Goal: Task Accomplishment & Management: Use online tool/utility

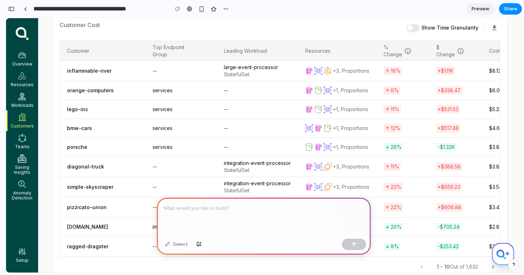
scroll to position [234, 0]
click at [248, 209] on p at bounding box center [263, 208] width 201 height 9
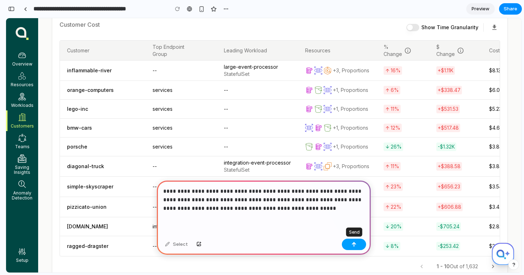
click at [353, 242] on div "button" at bounding box center [353, 244] width 5 height 5
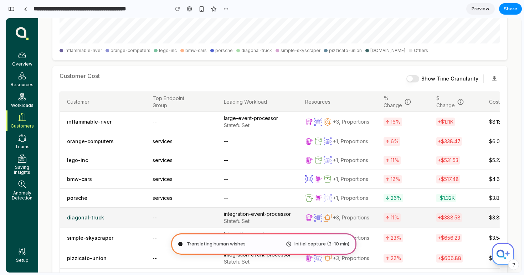
scroll to position [176, 0]
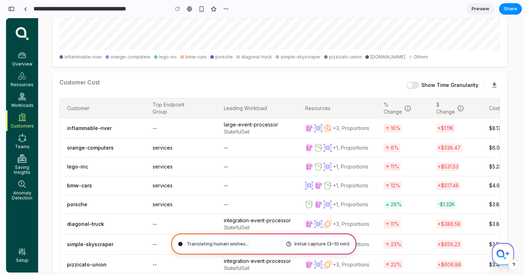
click at [415, 85] on button "Show Time Granularity" at bounding box center [412, 85] width 13 height 7
click at [414, 84] on button "Show Time Granularity" at bounding box center [412, 85] width 13 height 7
type button "on"
type input "**********"
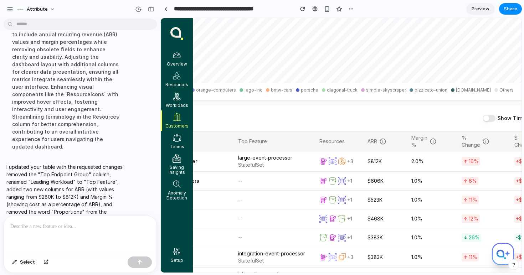
scroll to position [143, 0]
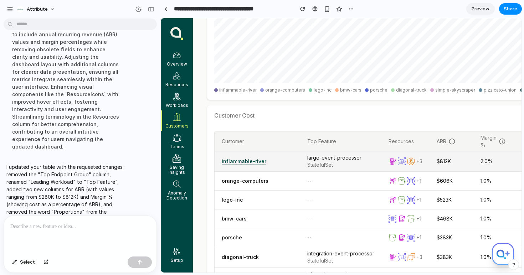
click at [231, 162] on link "inflammable-river" at bounding box center [244, 161] width 45 height 7
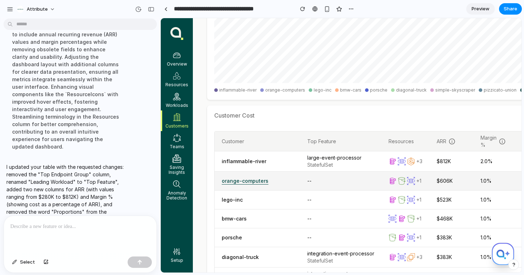
click at [245, 182] on link "orange-computers" at bounding box center [245, 180] width 47 height 7
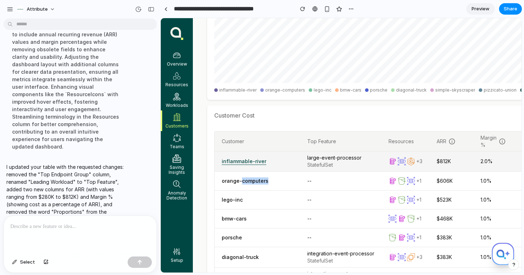
click at [253, 161] on link "inflammable-river" at bounding box center [244, 161] width 45 height 7
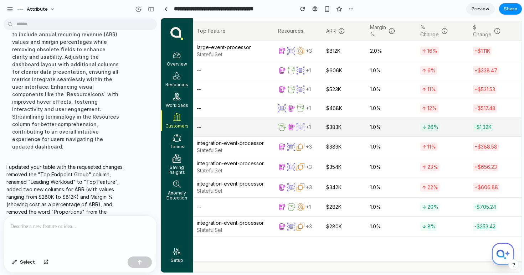
scroll to position [254, 0]
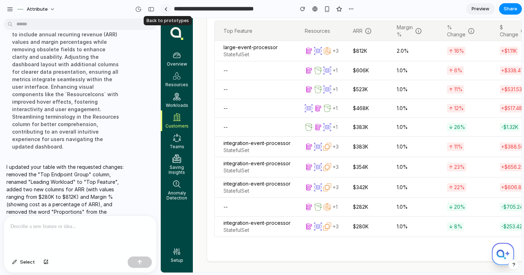
click at [164, 10] on link at bounding box center [165, 9] width 11 height 11
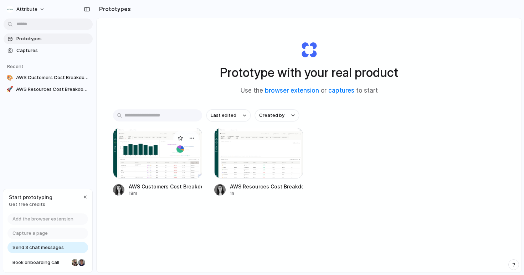
click at [172, 167] on div at bounding box center [157, 153] width 89 height 51
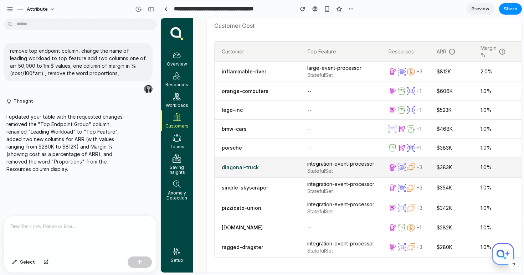
scroll to position [234, 0]
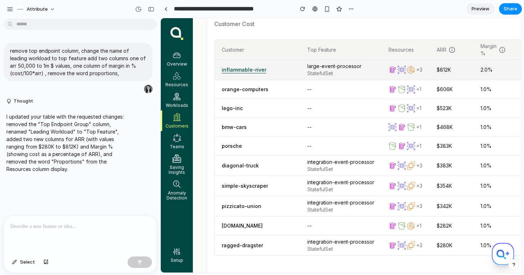
click at [252, 71] on link "inflammable-river" at bounding box center [244, 69] width 45 height 7
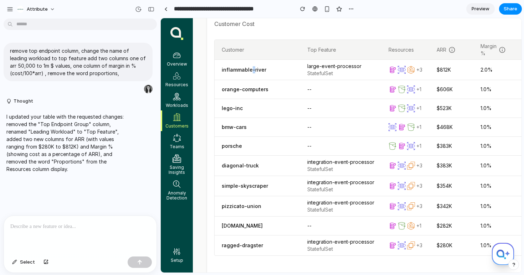
click at [175, 133] on link "Teams" at bounding box center [177, 141] width 32 height 21
click at [77, 225] on p at bounding box center [80, 226] width 140 height 9
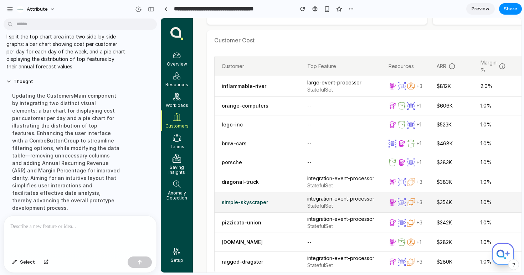
scroll to position [0, 84]
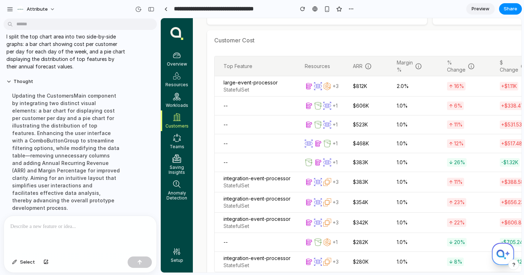
click at [55, 225] on p at bounding box center [80, 226] width 140 height 9
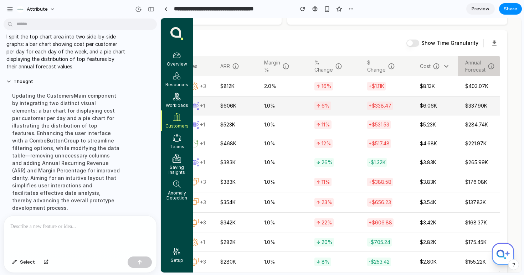
scroll to position [0, 69]
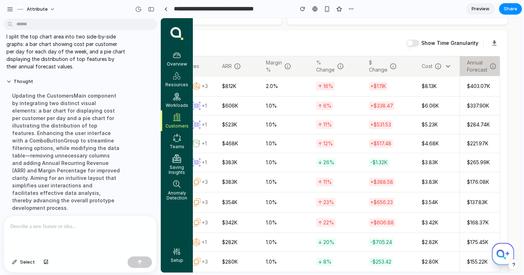
click at [93, 230] on p at bounding box center [80, 226] width 140 height 9
